Goal: Task Accomplishment & Management: Manage account settings

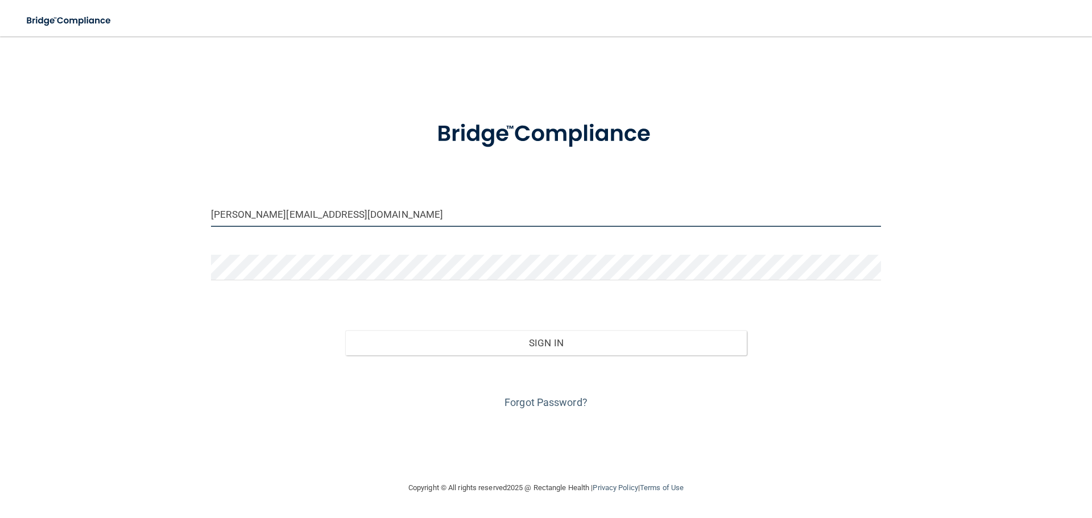
click at [243, 215] on input "[PERSON_NAME][EMAIL_ADDRESS][DOMAIN_NAME]" at bounding box center [546, 214] width 670 height 26
drag, startPoint x: 253, startPoint y: 213, endPoint x: 202, endPoint y: 208, distance: 50.3
click at [202, 208] on div "[PERSON_NAME][EMAIL_ADDRESS][DOMAIN_NAME]" at bounding box center [545, 218] width 687 height 34
type input "[PERSON_NAME][EMAIL_ADDRESS][PERSON_NAME][DOMAIN_NAME]"
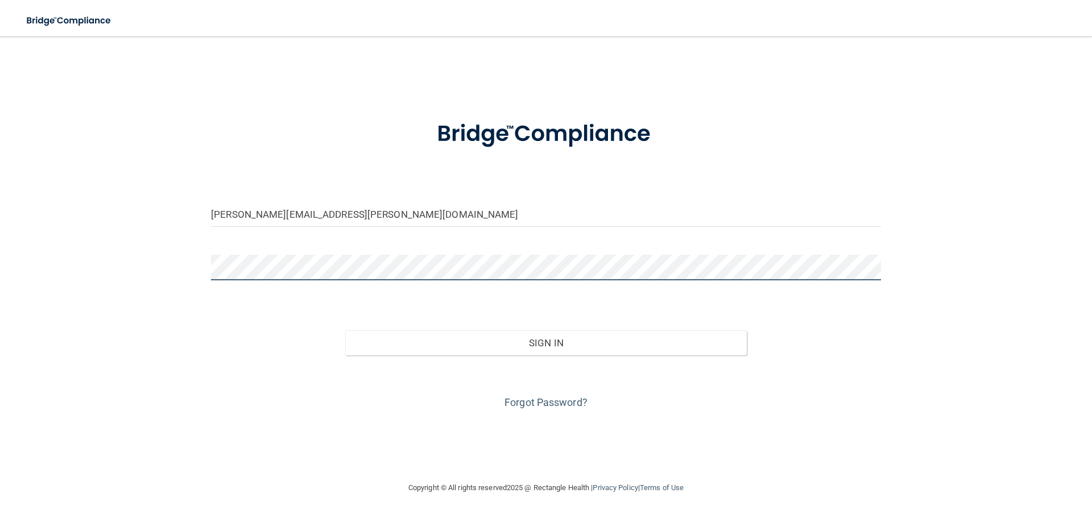
click at [187, 260] on div "[PERSON_NAME][EMAIL_ADDRESS][PERSON_NAME][DOMAIN_NAME] Invalid email/password. …" at bounding box center [546, 259] width 1047 height 422
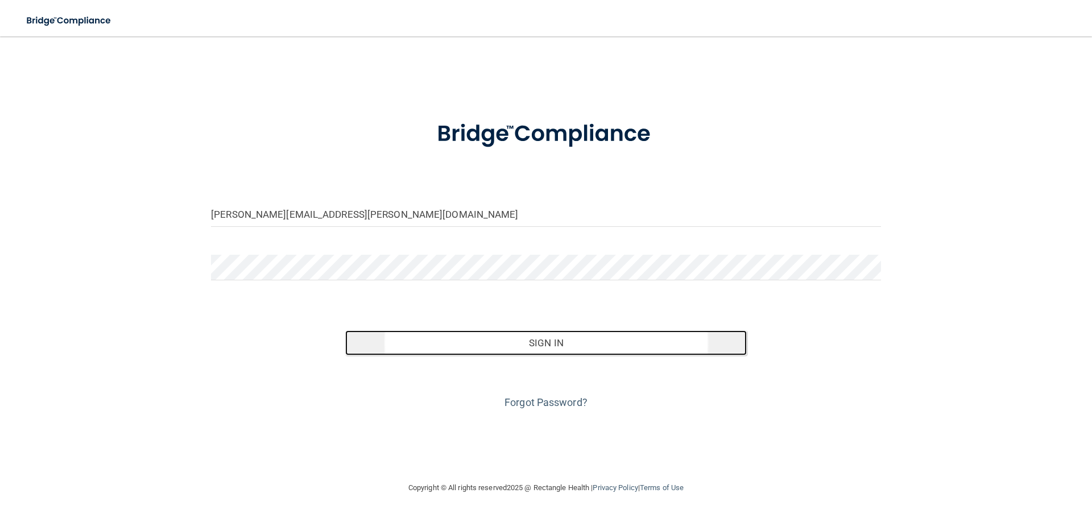
click at [567, 333] on button "Sign In" at bounding box center [546, 342] width 402 height 25
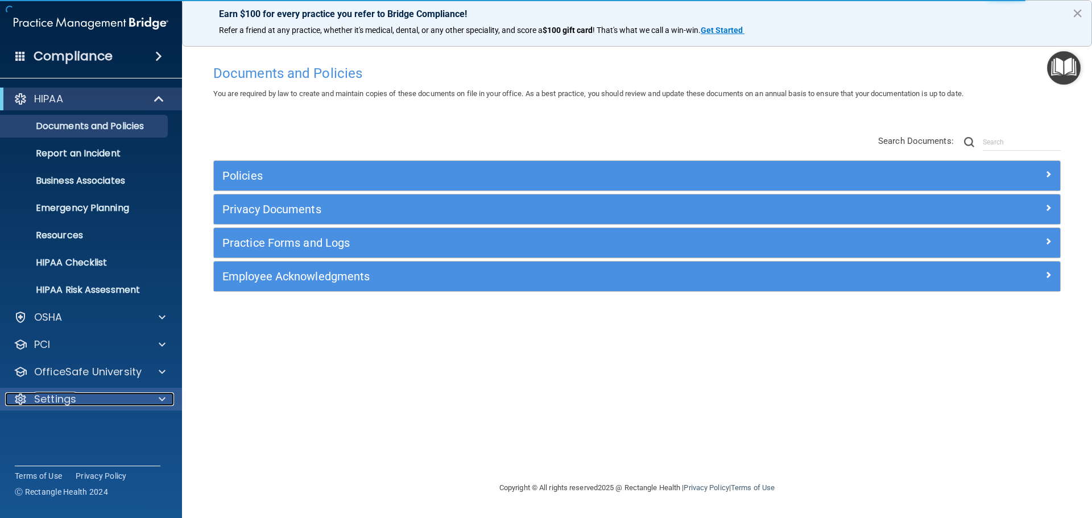
click at [61, 398] on p "Settings" at bounding box center [55, 399] width 42 height 14
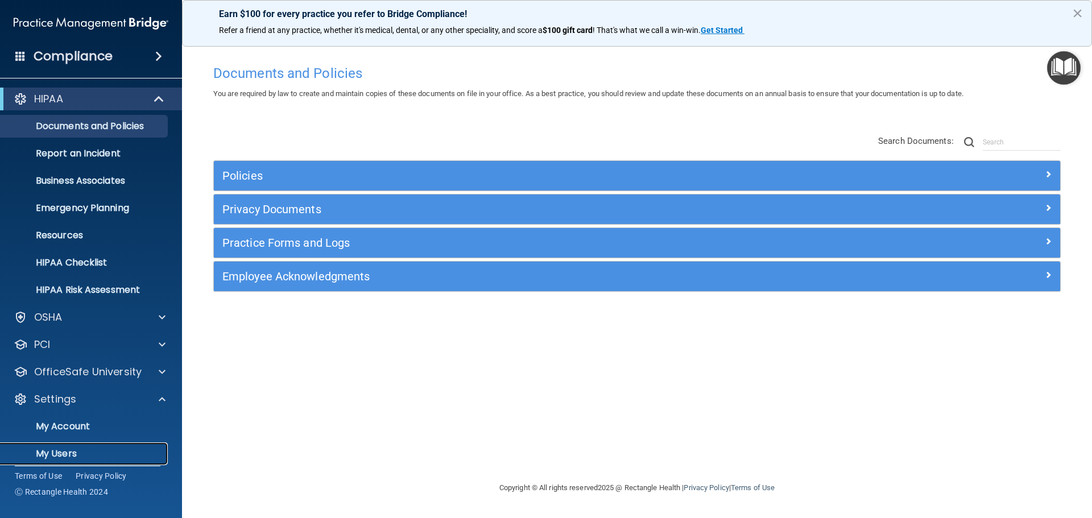
click at [53, 451] on p "My Users" at bounding box center [84, 453] width 155 height 11
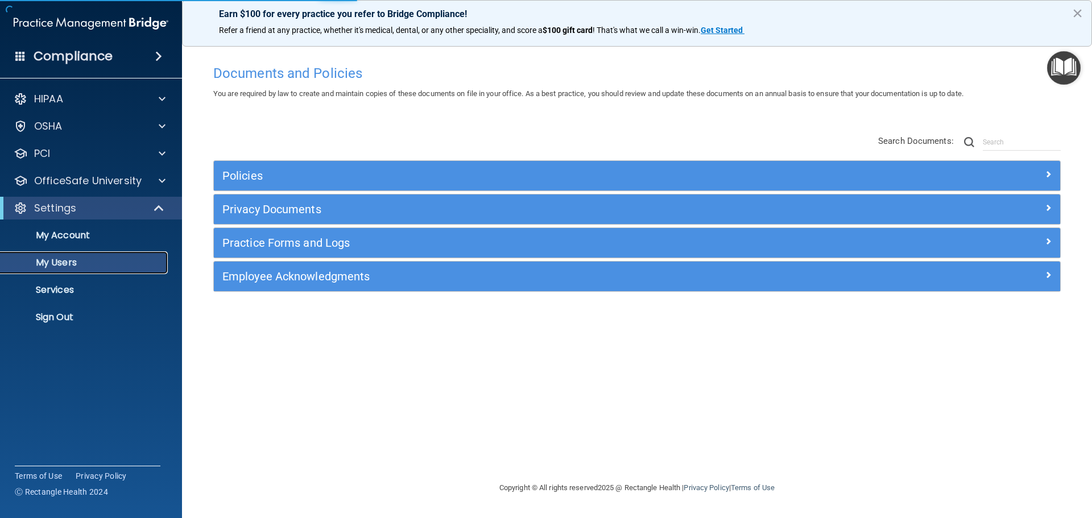
select select "20"
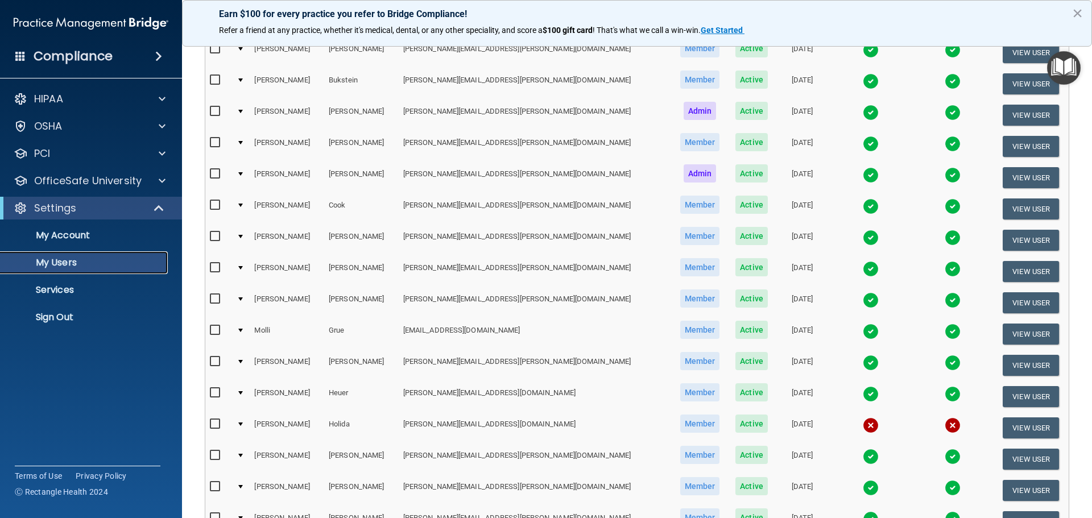
scroll to position [228, 0]
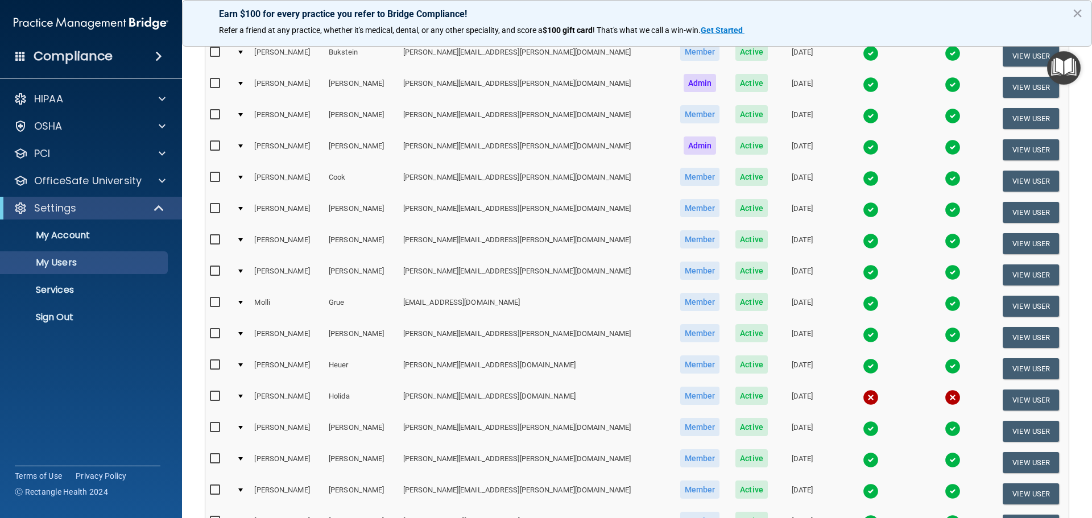
click at [213, 337] on input "checkbox" at bounding box center [216, 333] width 13 height 9
checkbox input "true"
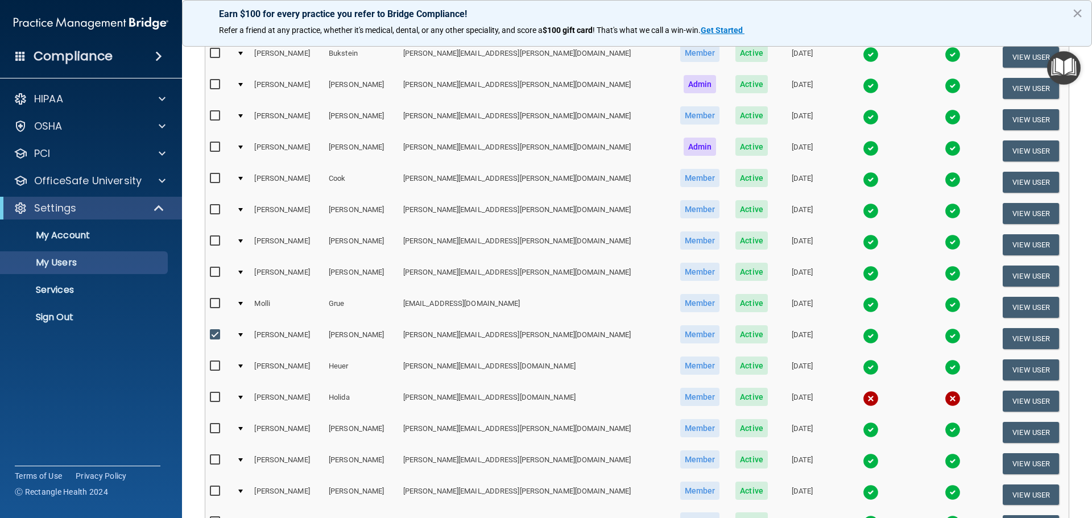
scroll to position [229, 0]
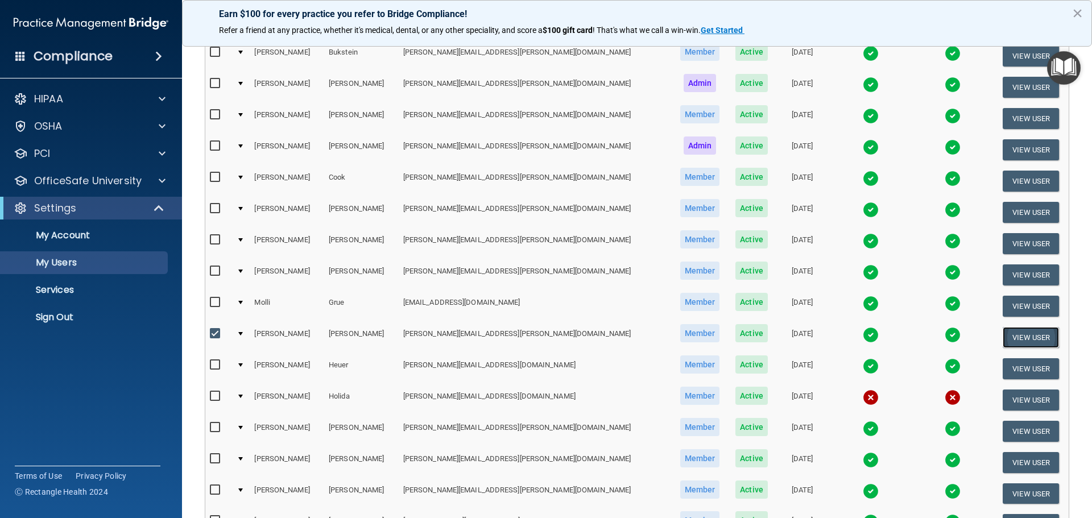
click at [1006, 333] on button "View User" at bounding box center [1031, 337] width 56 height 21
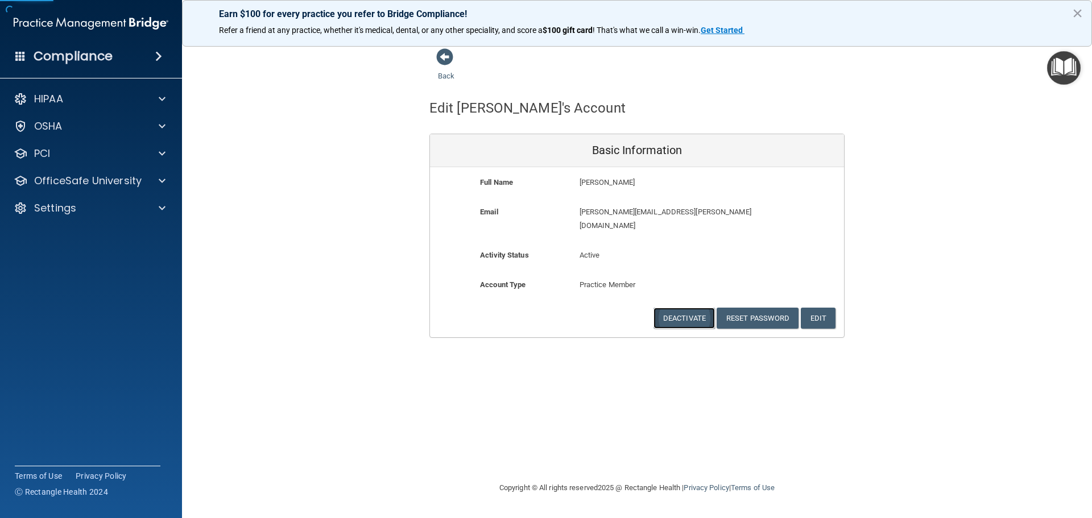
click at [701, 309] on button "Deactivate" at bounding box center [684, 318] width 61 height 21
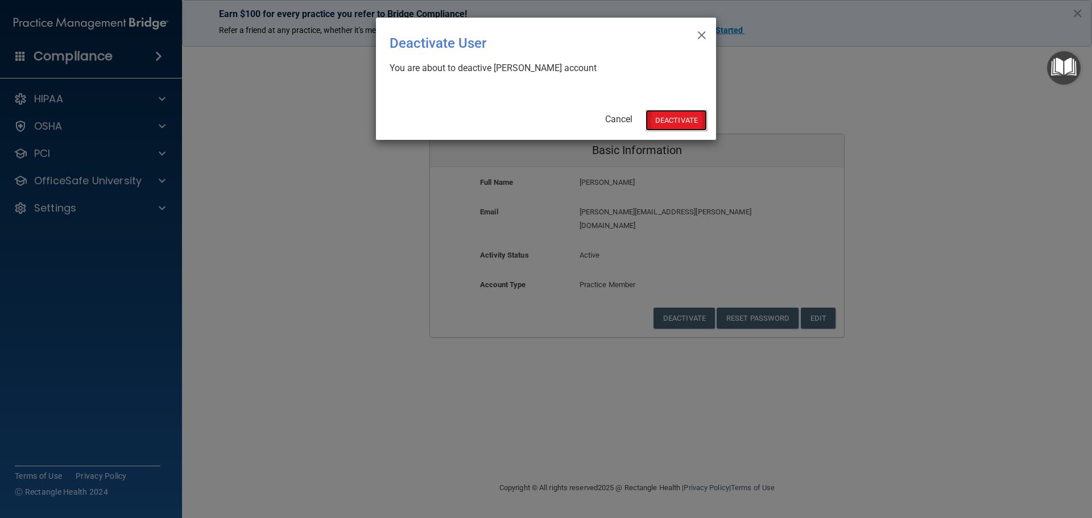
click at [660, 114] on button "Deactivate" at bounding box center [676, 120] width 61 height 21
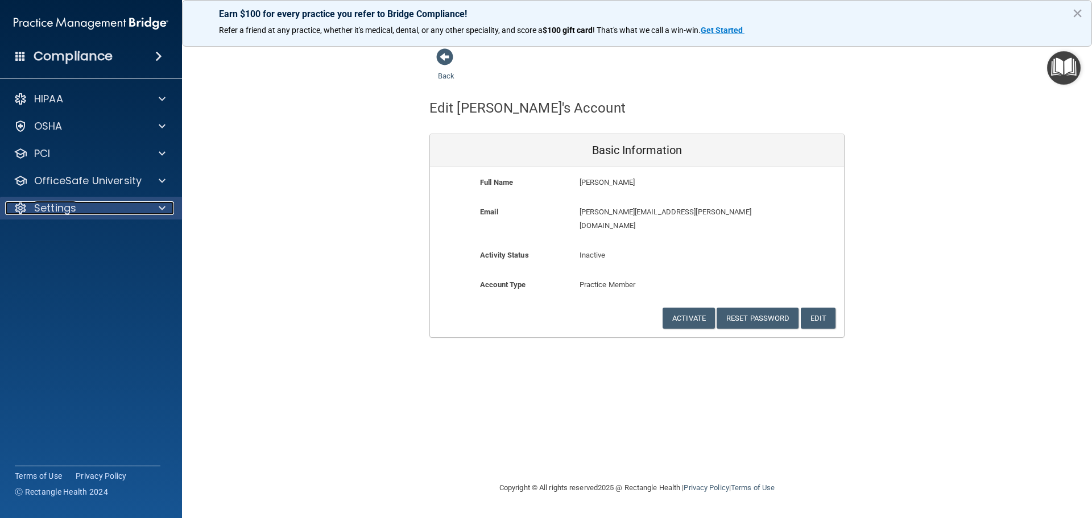
click at [72, 204] on p "Settings" at bounding box center [55, 208] width 42 height 14
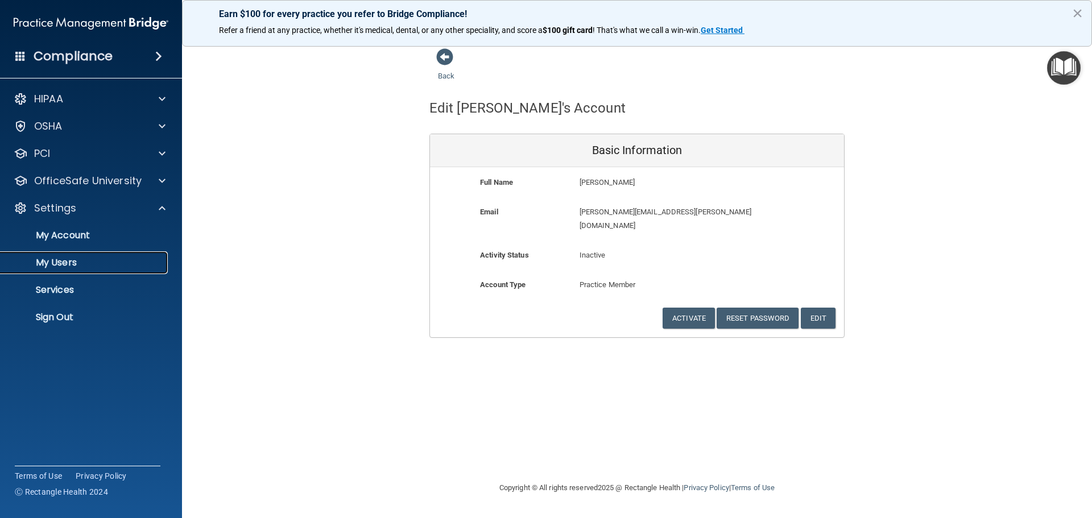
click at [65, 265] on p "My Users" at bounding box center [84, 262] width 155 height 11
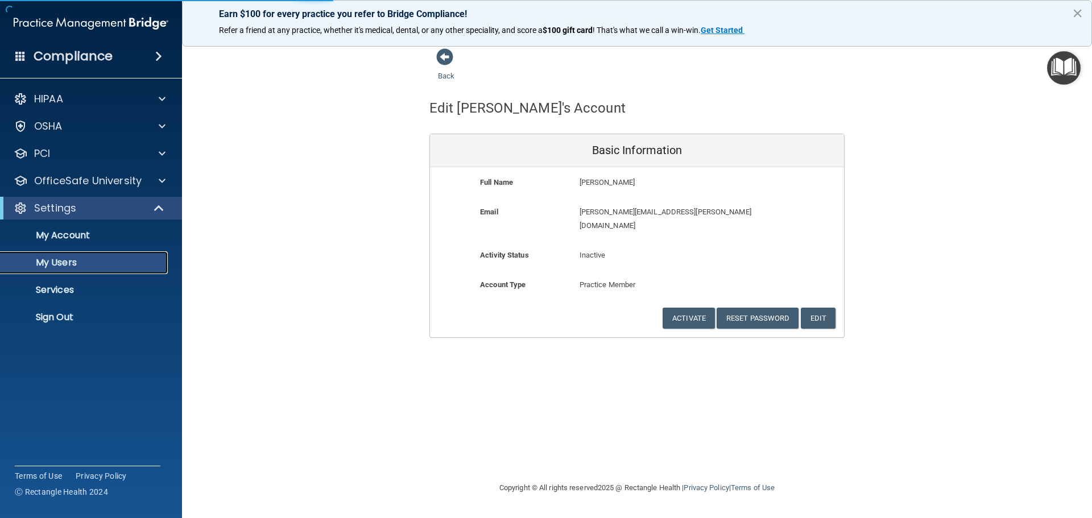
select select "20"
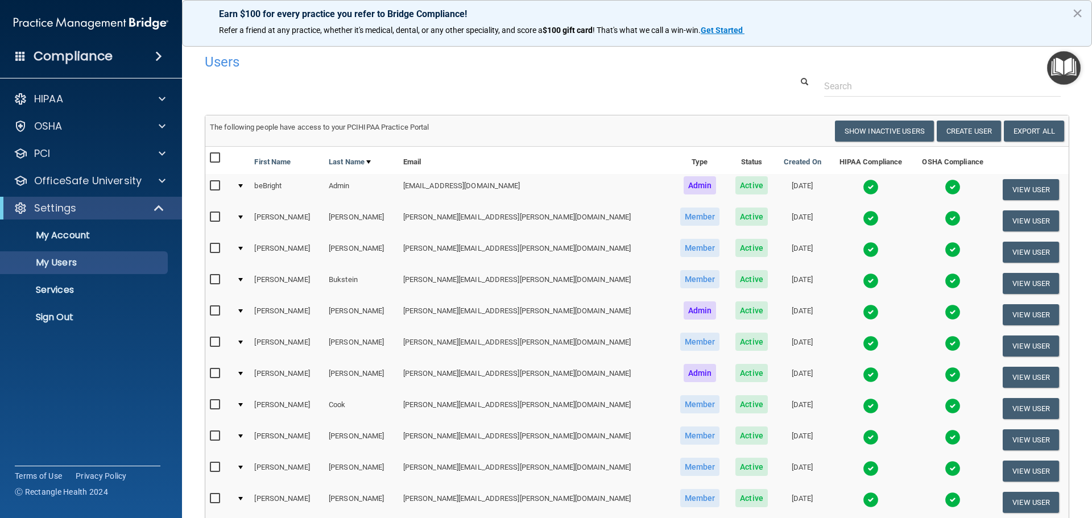
click at [863, 220] on img at bounding box center [871, 218] width 16 height 16
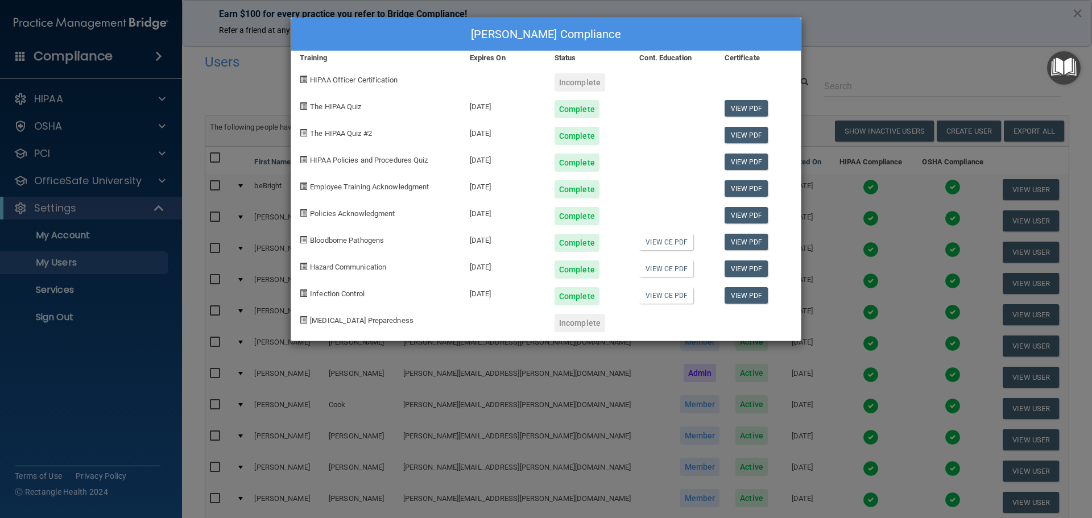
click at [957, 52] on div "Christine Almeida's Compliance Training Expires On Status Cont. Education Certi…" at bounding box center [546, 259] width 1092 height 518
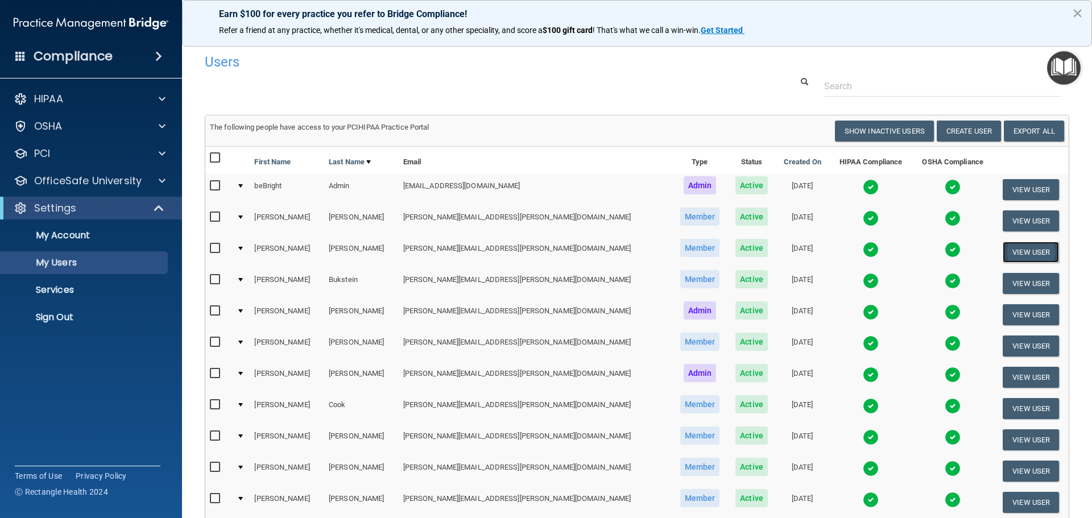
click at [1013, 248] on button "View User" at bounding box center [1031, 252] width 56 height 21
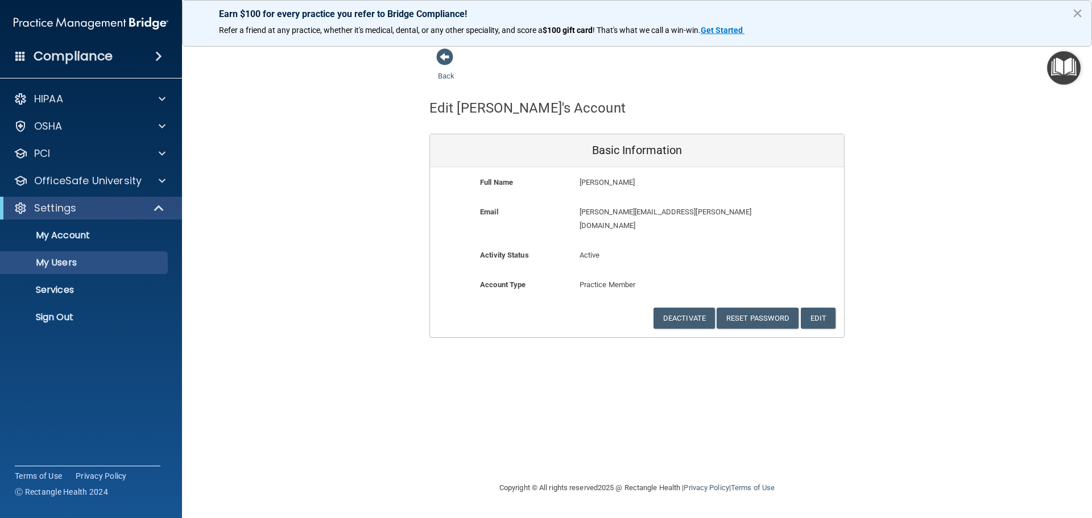
select select "20"
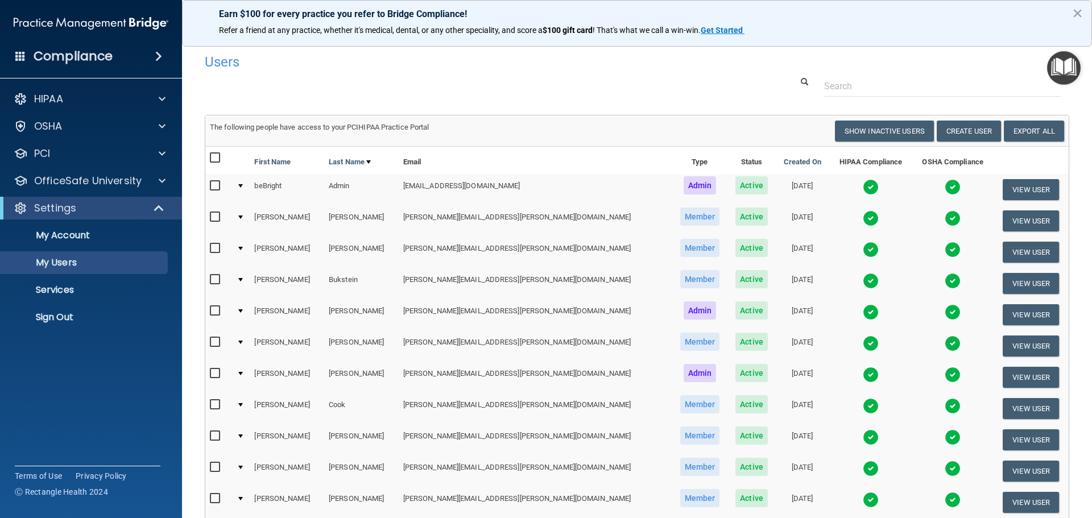
click at [863, 253] on img at bounding box center [871, 250] width 16 height 16
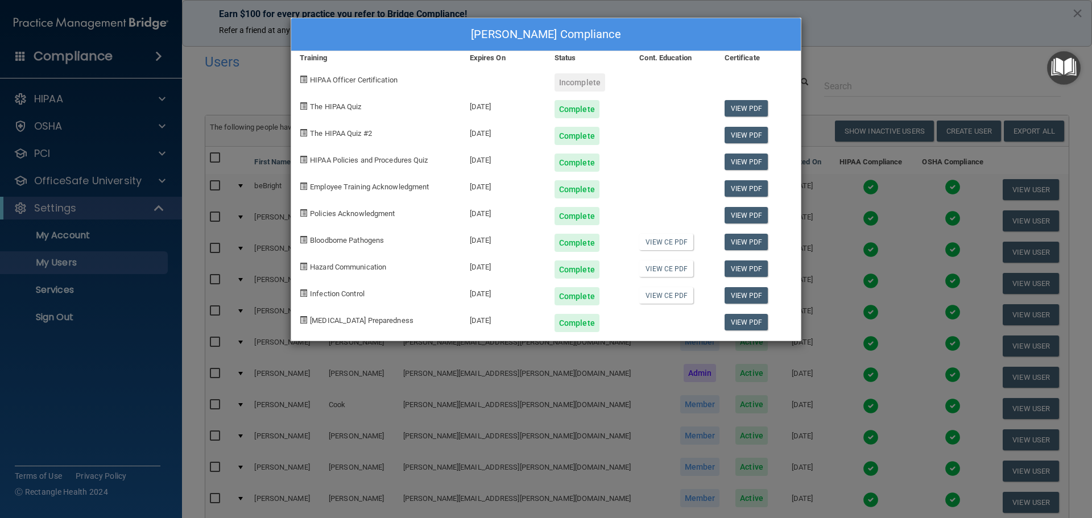
click at [979, 49] on div "Stephanie Bojarski's Compliance Training Expires On Status Cont. Education Cert…" at bounding box center [546, 259] width 1092 height 518
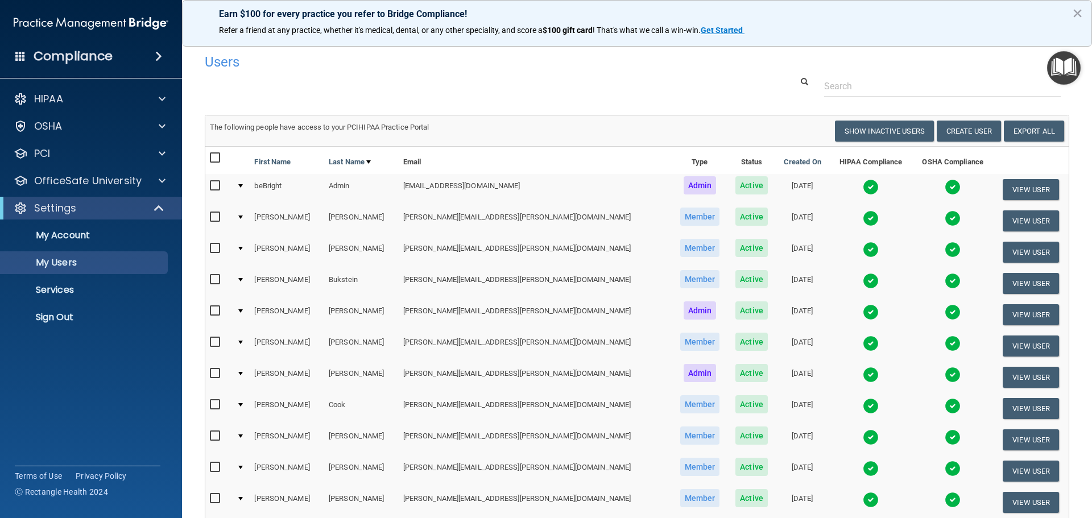
click at [863, 381] on img at bounding box center [871, 375] width 16 height 16
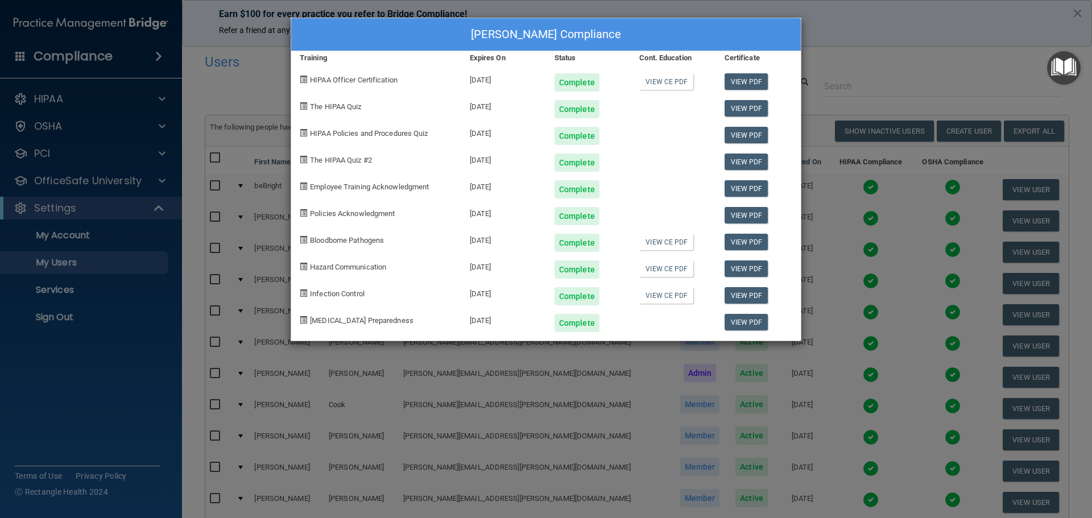
click at [936, 41] on div "Ashley Conrad's Compliance Training Expires On Status Cont. Education Certifica…" at bounding box center [546, 259] width 1092 height 518
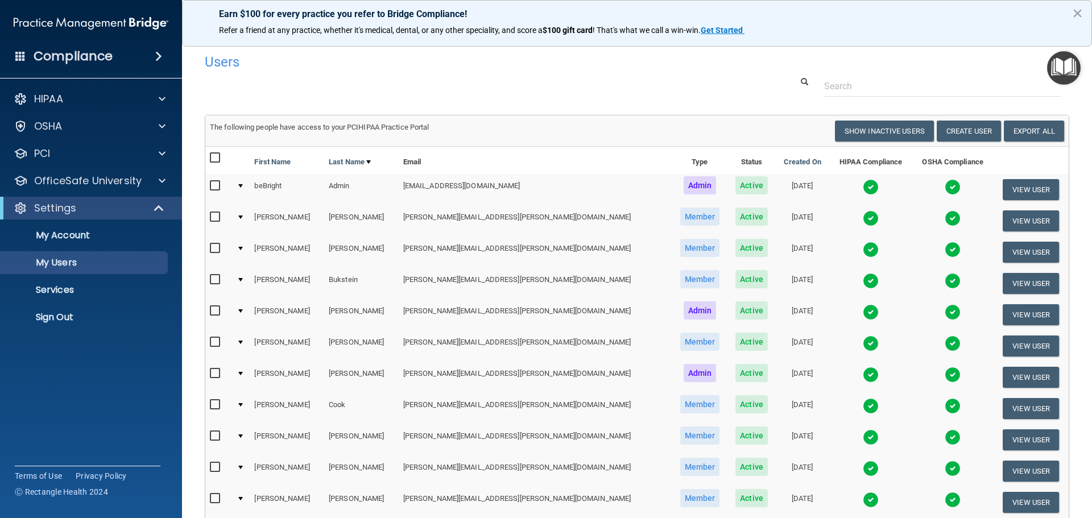
click at [863, 407] on img at bounding box center [871, 406] width 16 height 16
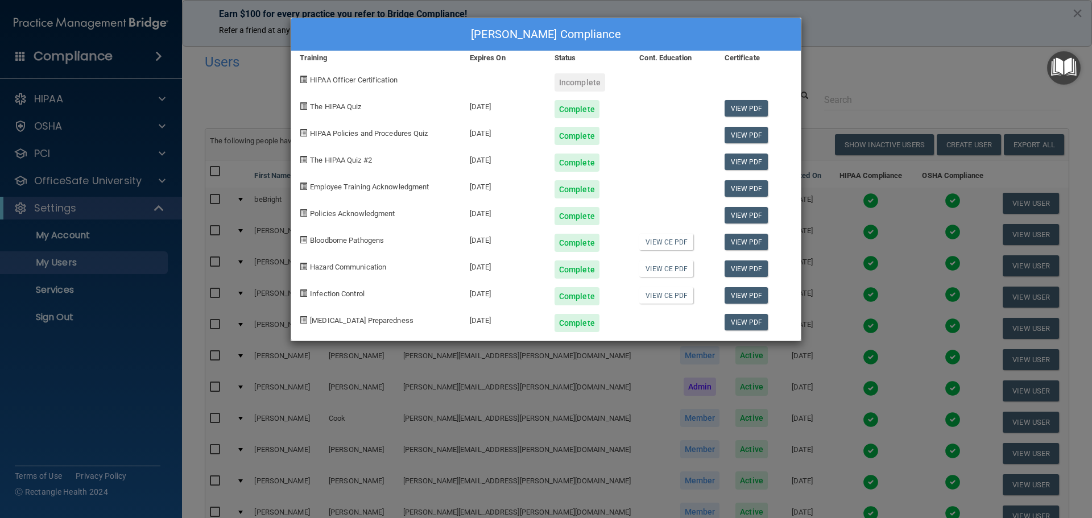
click at [874, 71] on div "Samantha Cook's Compliance Training Expires On Status Cont. Education Certifica…" at bounding box center [546, 259] width 1092 height 518
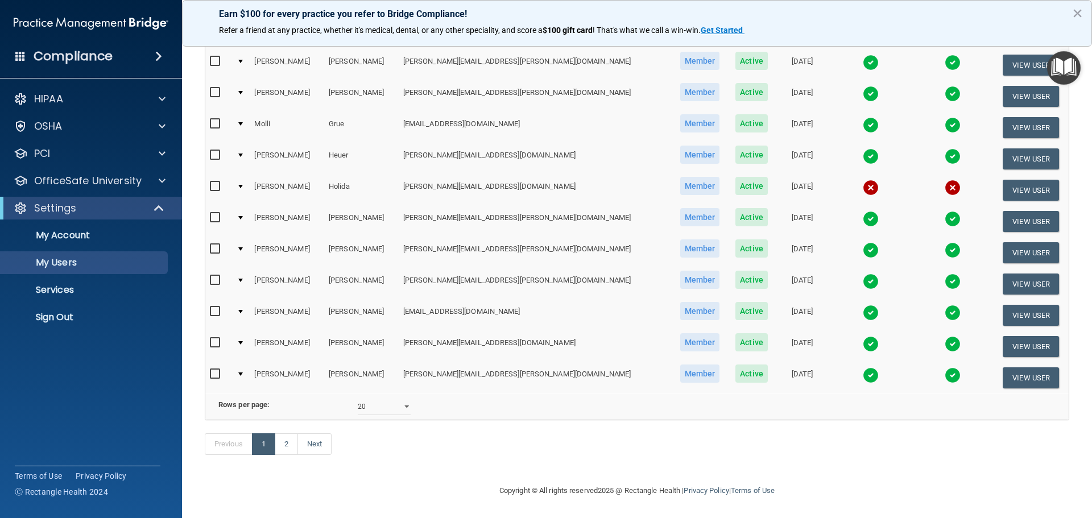
scroll to position [423, 0]
click at [283, 445] on link "2" at bounding box center [286, 444] width 23 height 22
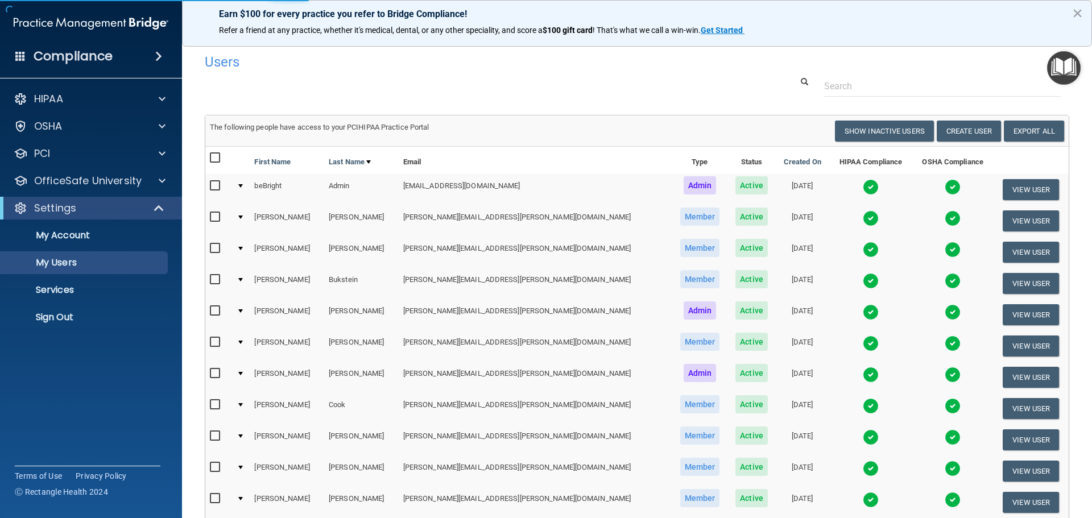
select select "20"
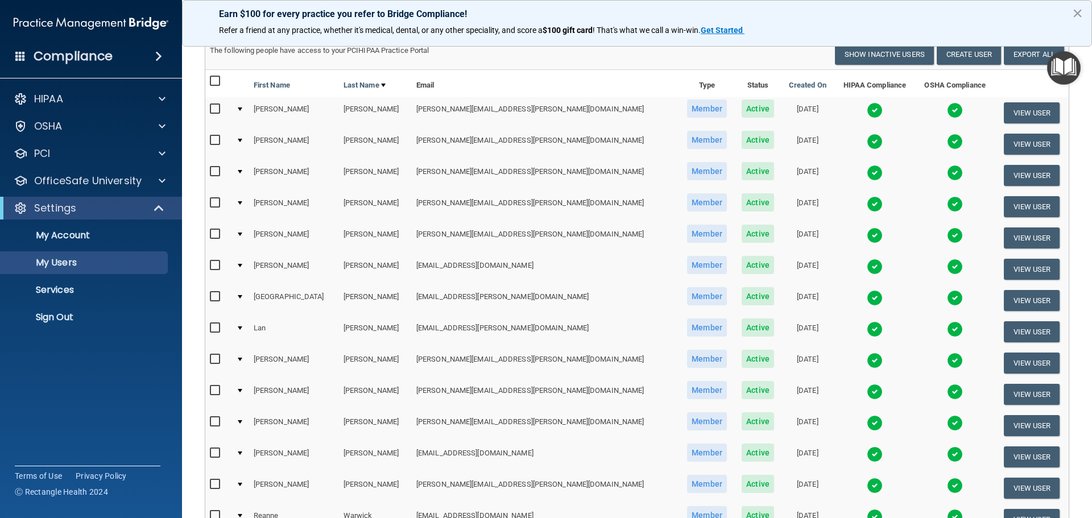
scroll to position [57, 0]
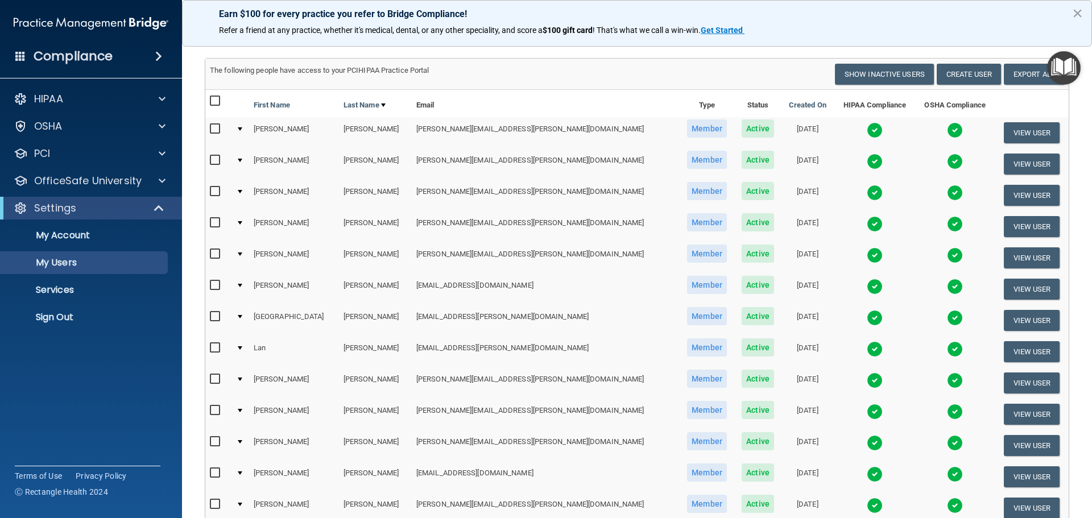
click at [867, 191] on img at bounding box center [875, 193] width 16 height 16
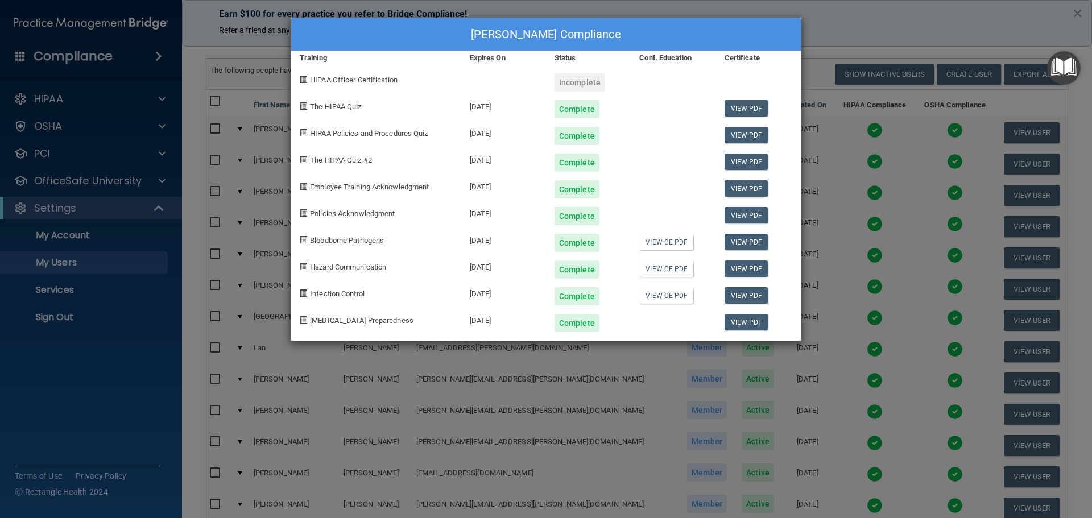
click at [832, 37] on div "William Kottemann's Compliance Training Expires On Status Cont. Education Certi…" at bounding box center [546, 259] width 1092 height 518
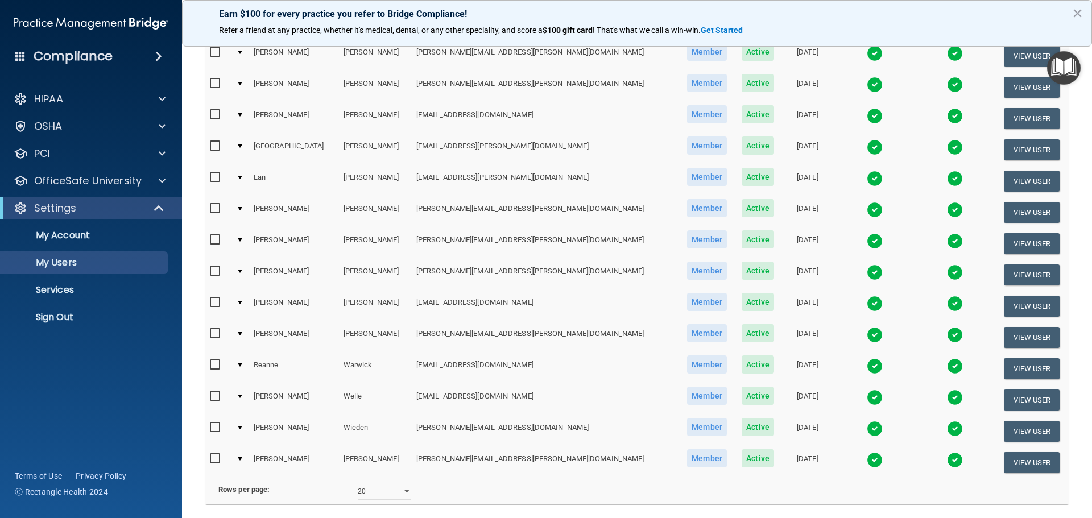
scroll to position [284, 0]
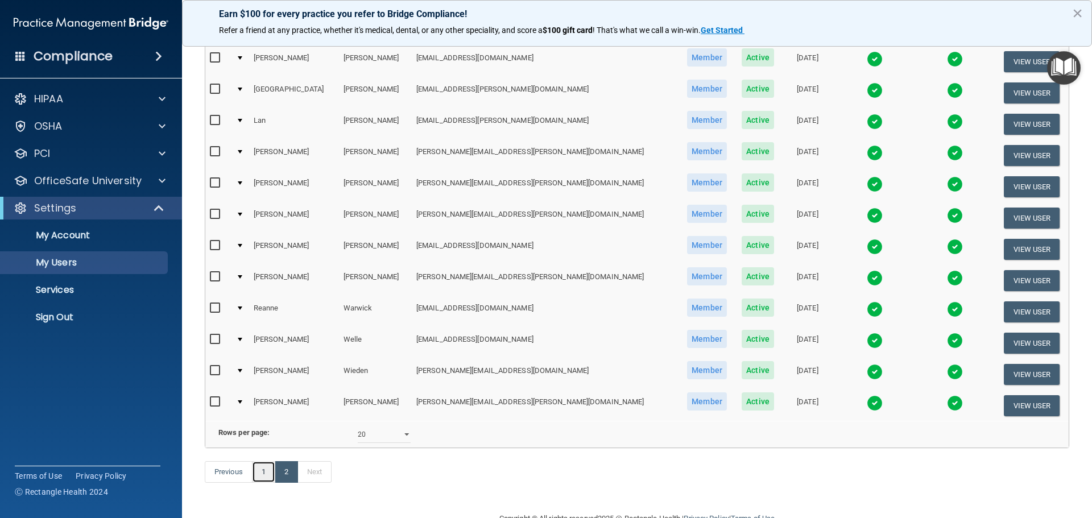
click at [255, 483] on link "1" at bounding box center [263, 472] width 23 height 22
select select "20"
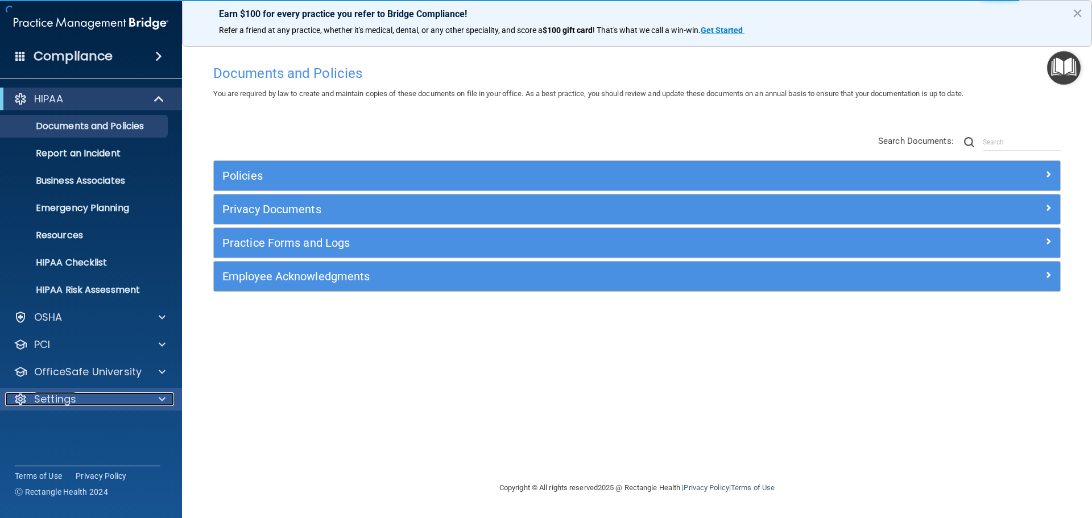
click at [158, 399] on div at bounding box center [160, 399] width 28 height 14
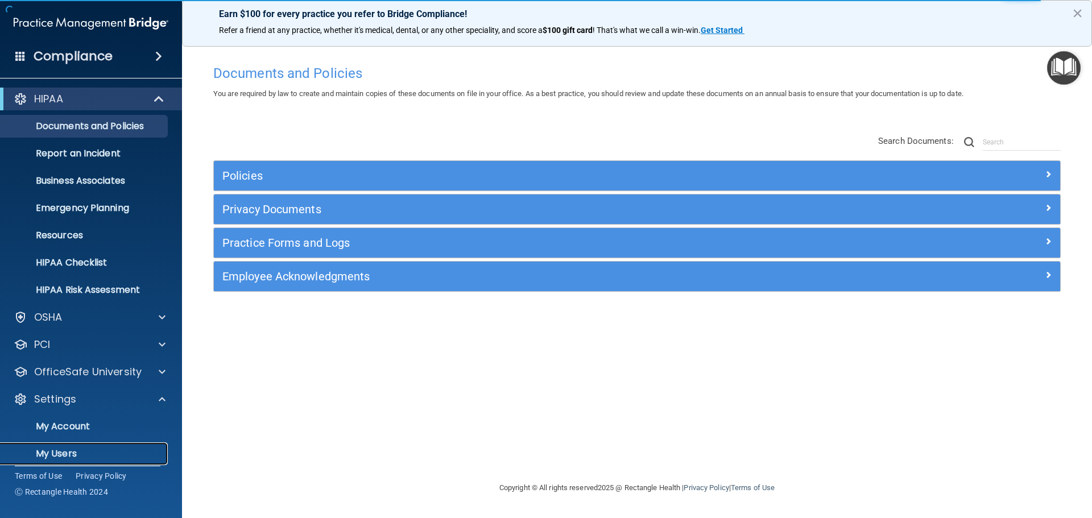
click at [57, 454] on p "My Users" at bounding box center [84, 453] width 155 height 11
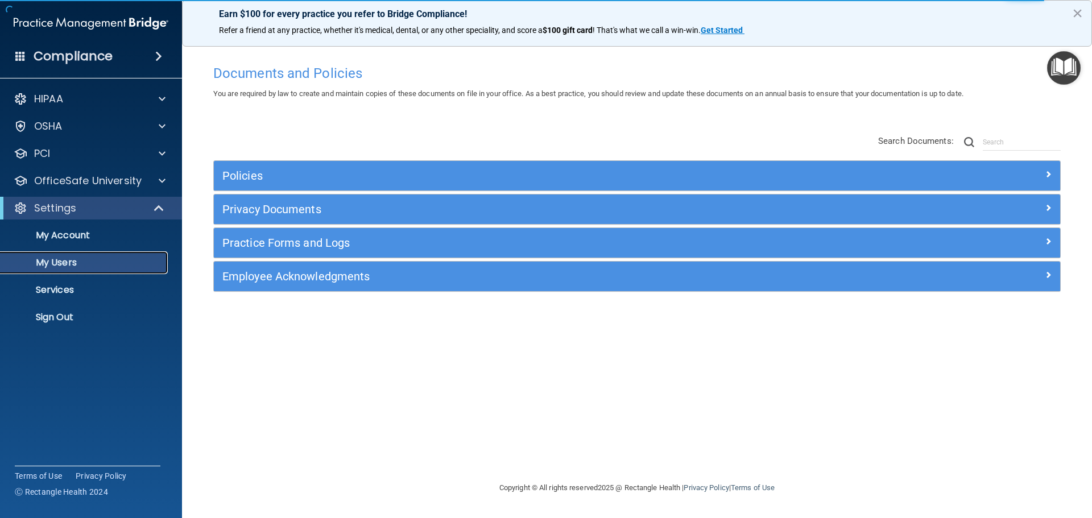
click at [60, 264] on p "My Users" at bounding box center [84, 262] width 155 height 11
select select "20"
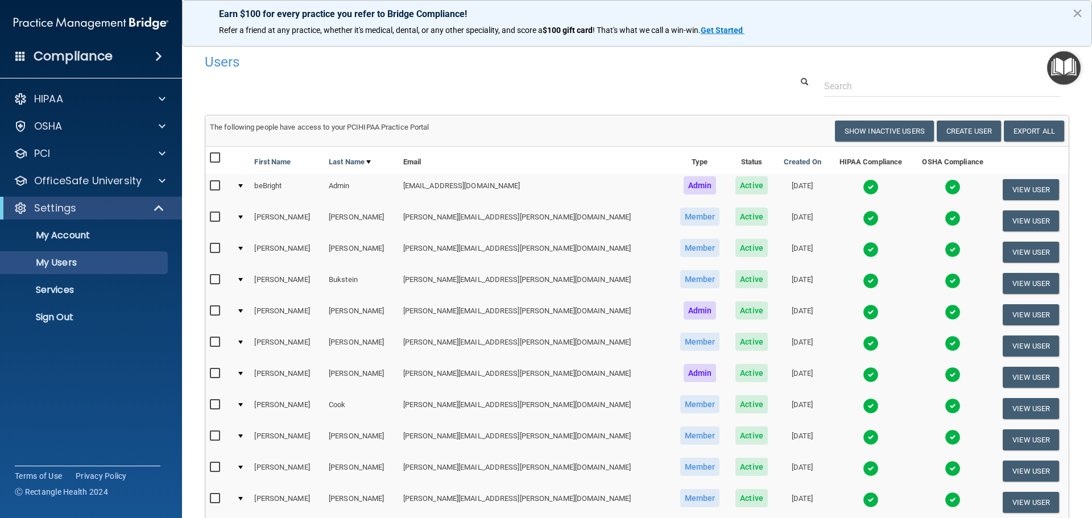
click at [863, 280] on img at bounding box center [871, 281] width 16 height 16
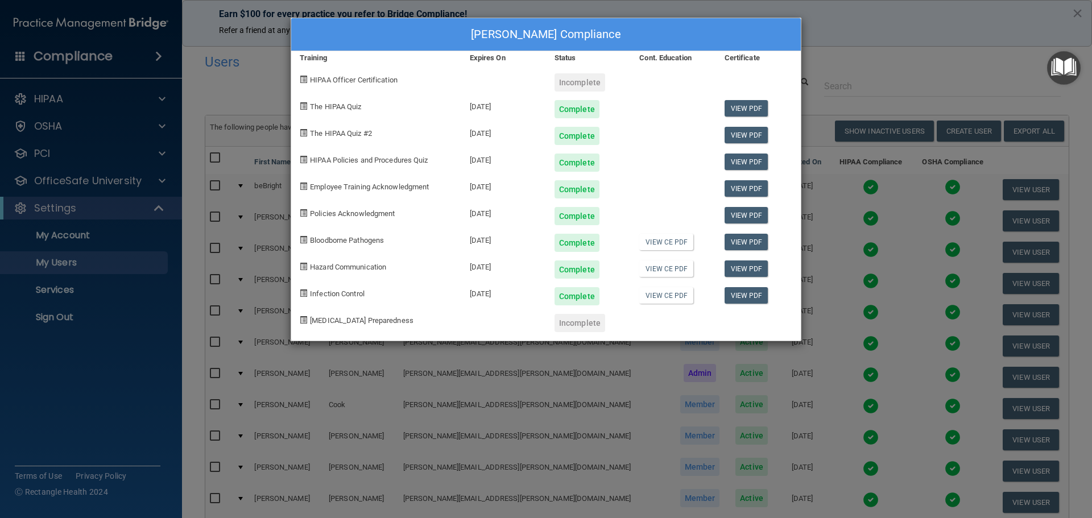
click at [899, 39] on div "Angela Bukstein's Compliance Training Expires On Status Cont. Education Certifi…" at bounding box center [546, 259] width 1092 height 518
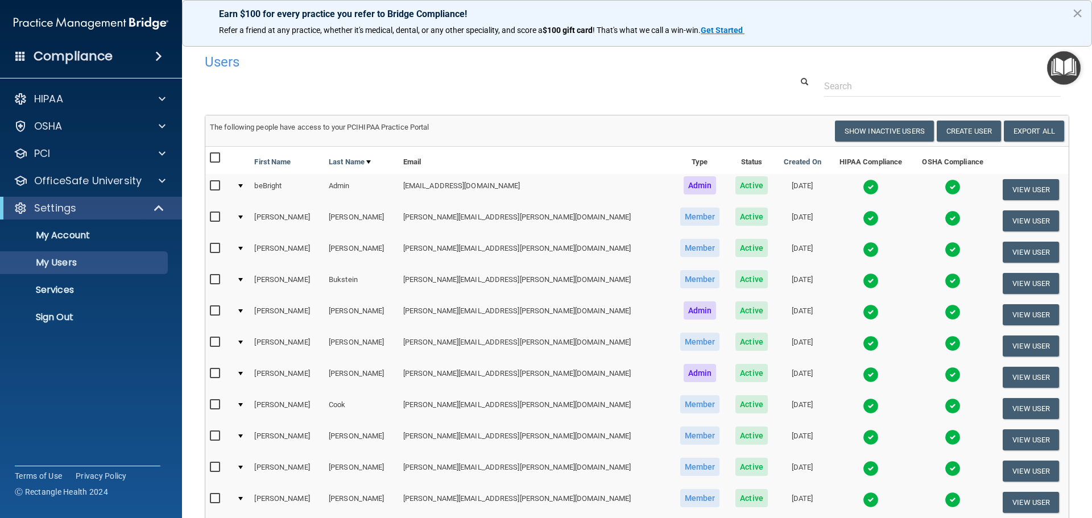
click at [863, 374] on img at bounding box center [871, 375] width 16 height 16
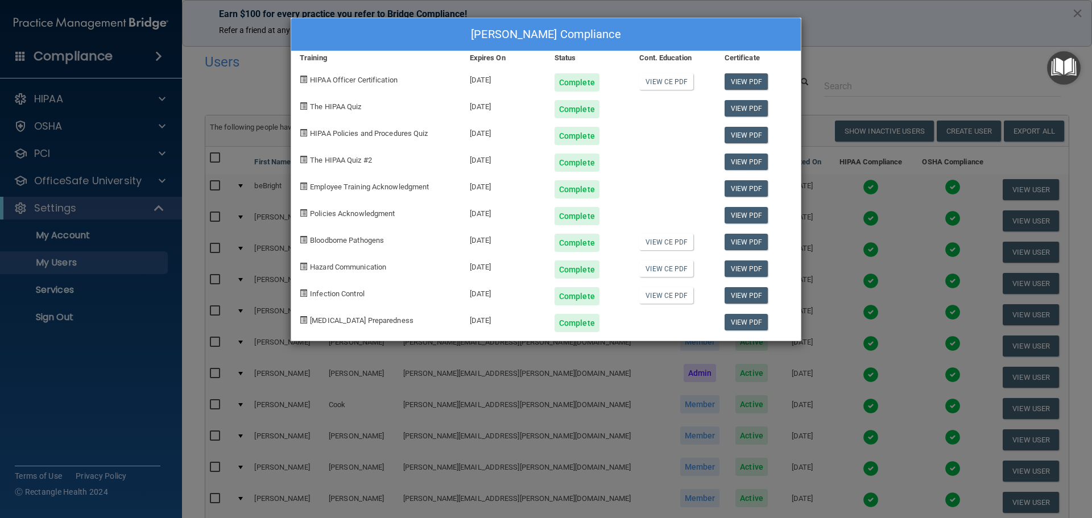
click at [924, 52] on div "Ashley Conrad's Compliance Training Expires On Status Cont. Education Certifica…" at bounding box center [546, 259] width 1092 height 518
